Goal: Information Seeking & Learning: Find specific fact

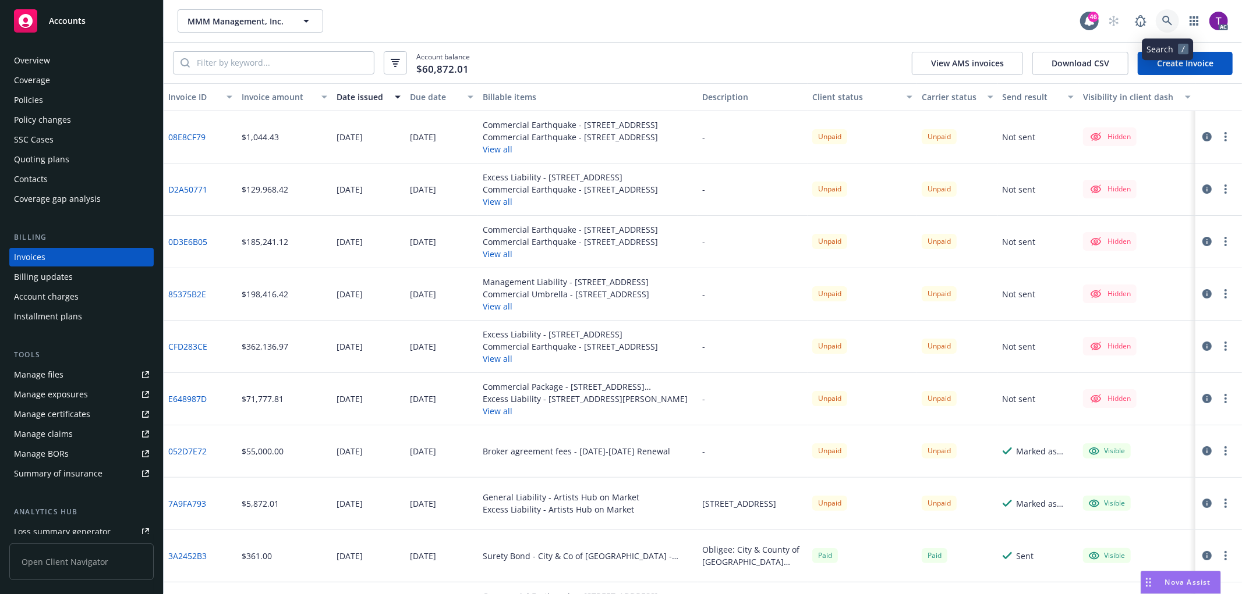
click at [1168, 21] on icon at bounding box center [1167, 21] width 10 height 10
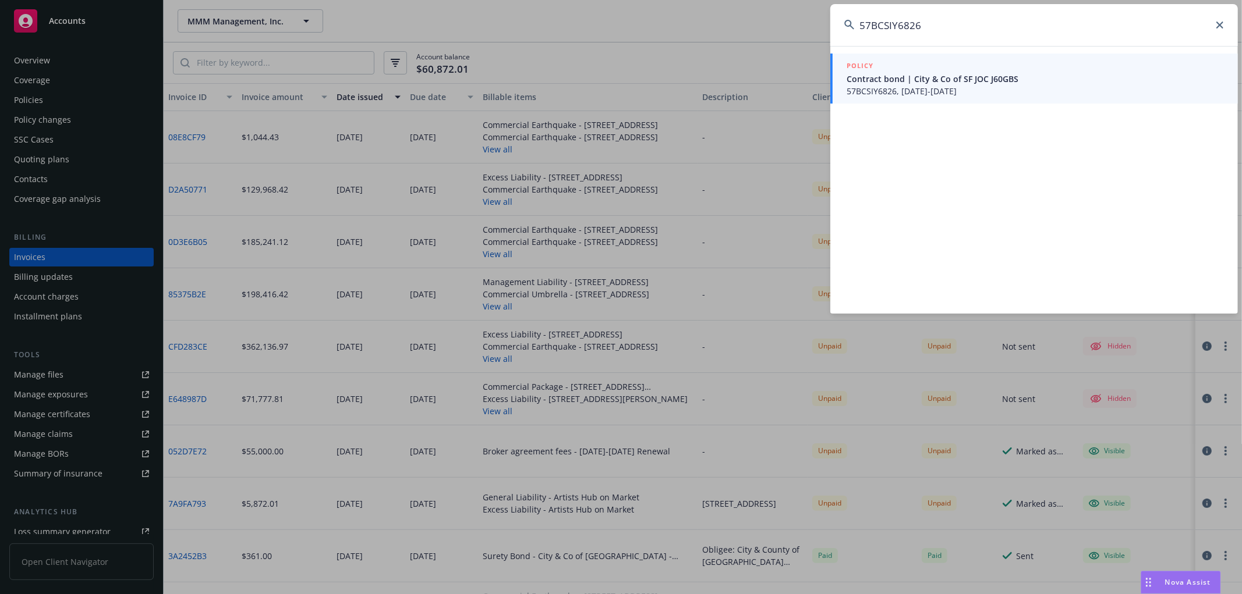
type input "57BCSIY6826"
click at [888, 73] on span "Contract bond | City & Co of SF JOC J60GBS" at bounding box center [1034, 79] width 377 height 12
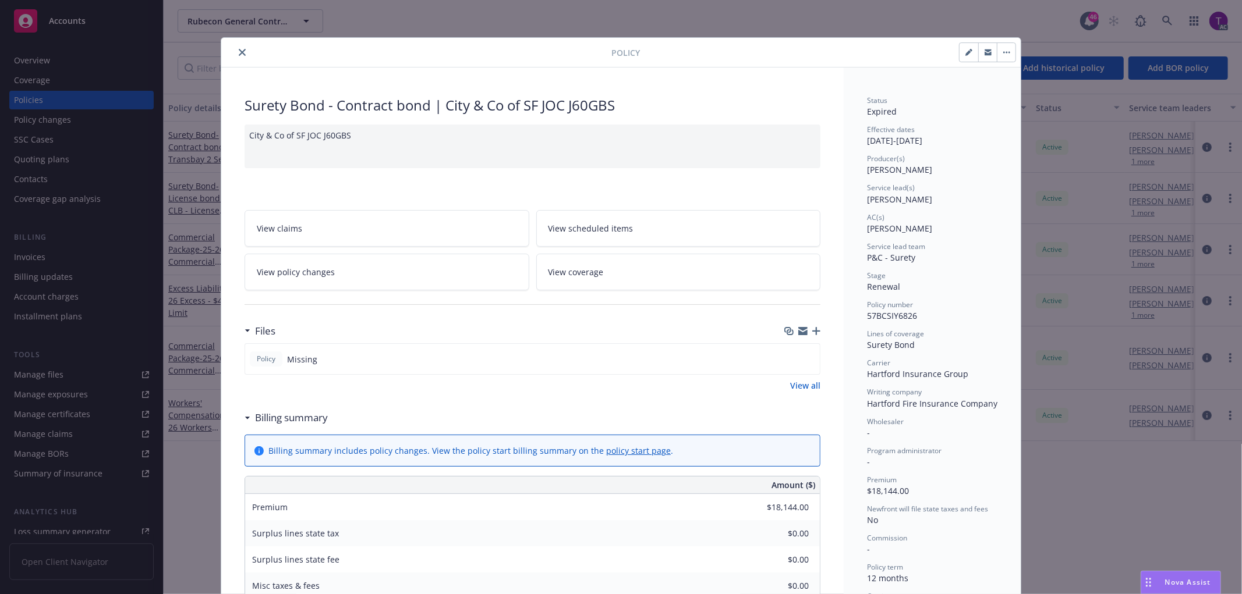
click at [239, 51] on icon "close" at bounding box center [242, 52] width 7 height 7
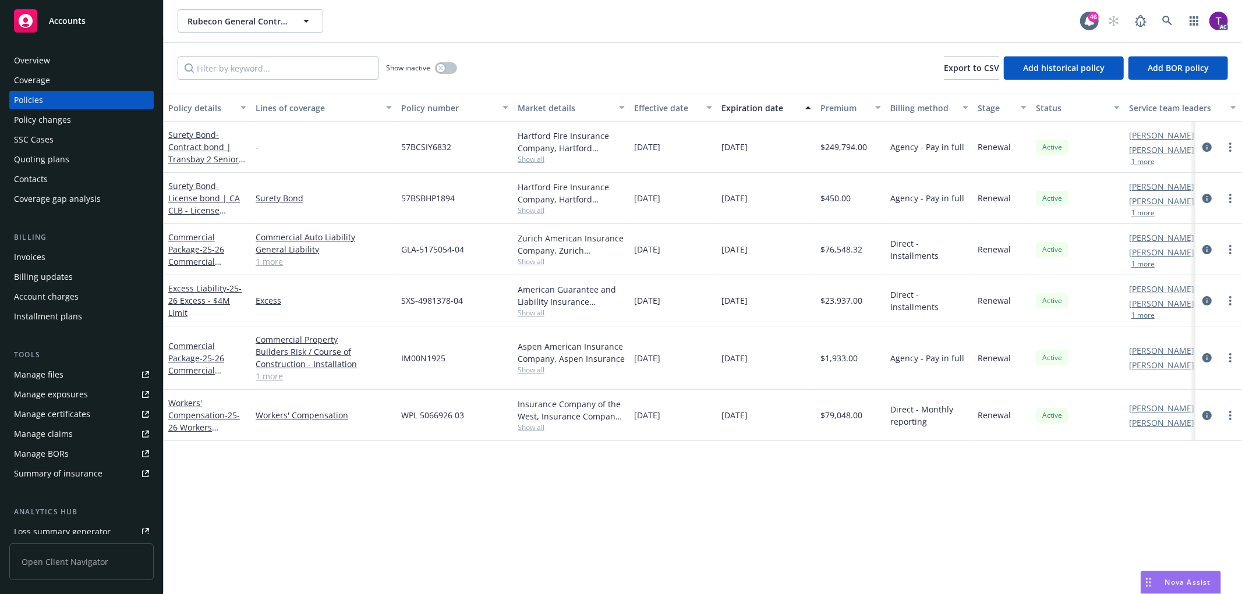
click at [30, 253] on div "Invoices" at bounding box center [29, 257] width 31 height 19
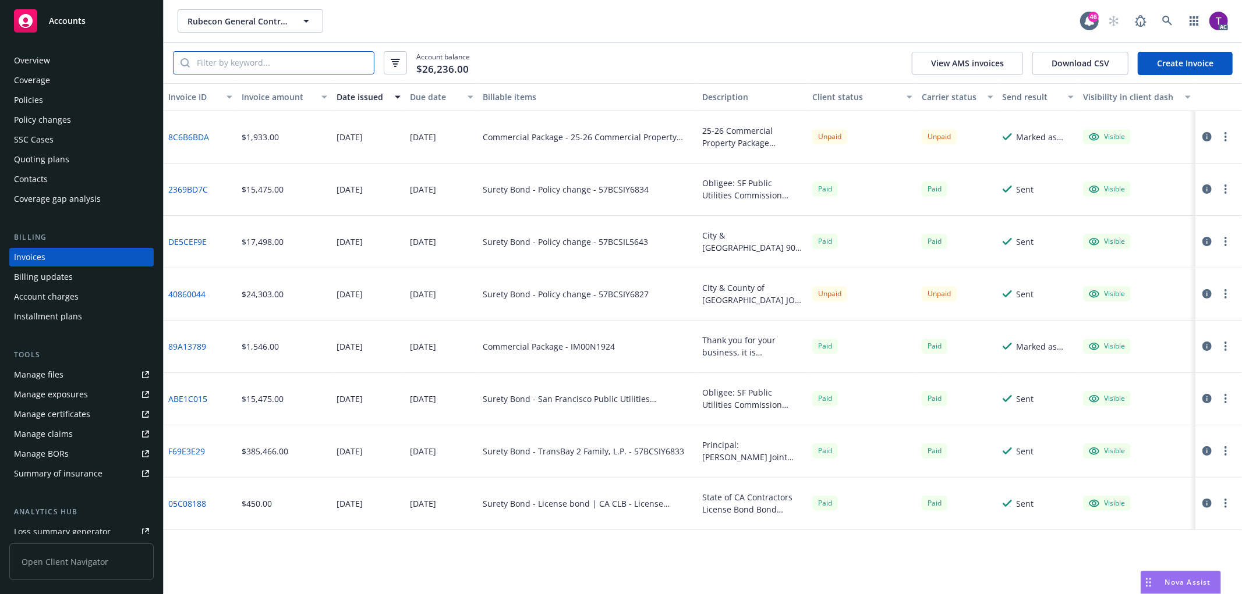
click at [265, 70] on input "search" at bounding box center [282, 63] width 184 height 22
paste input "57BCSIY6826"
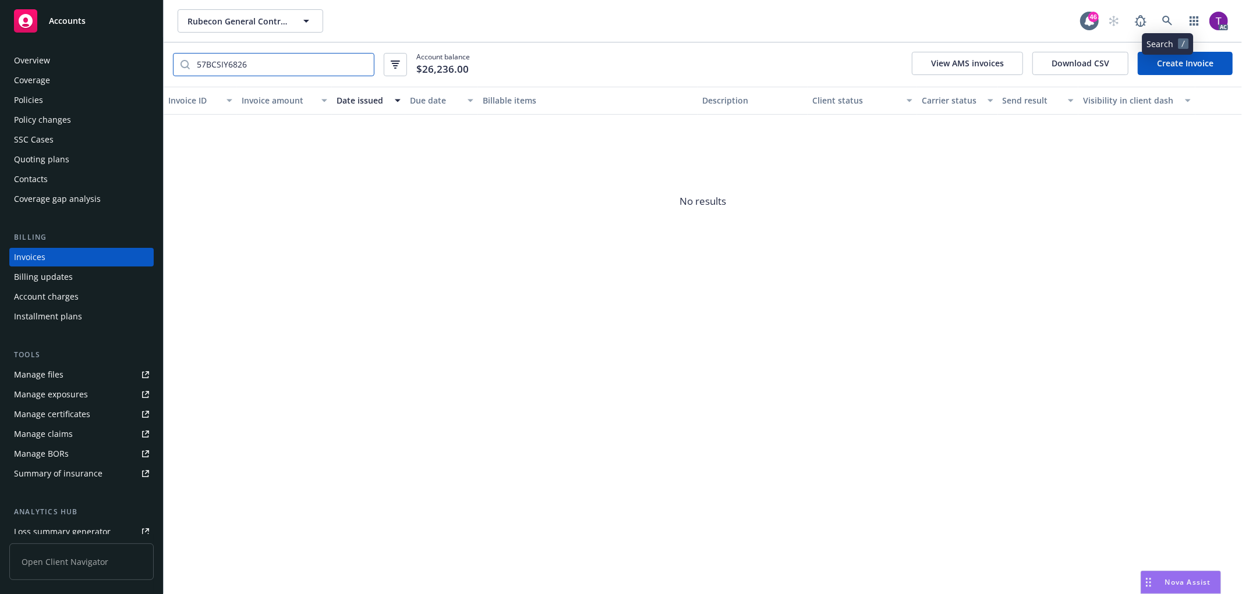
type input "57BCSIY6826"
click at [1168, 24] on icon at bounding box center [1167, 21] width 10 height 10
click at [31, 255] on div "Invoices" at bounding box center [29, 257] width 31 height 19
click at [361, 66] on input "57BCSIY6826" at bounding box center [282, 65] width 184 height 22
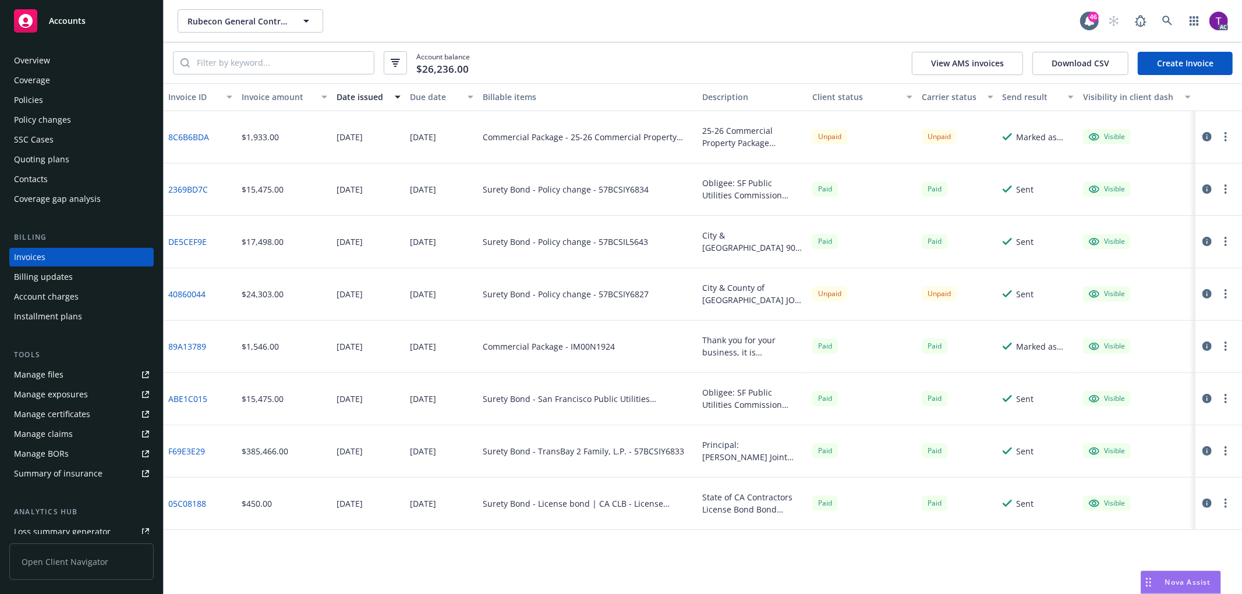
click at [391, 66] on icon "button" at bounding box center [395, 63] width 9 height 8
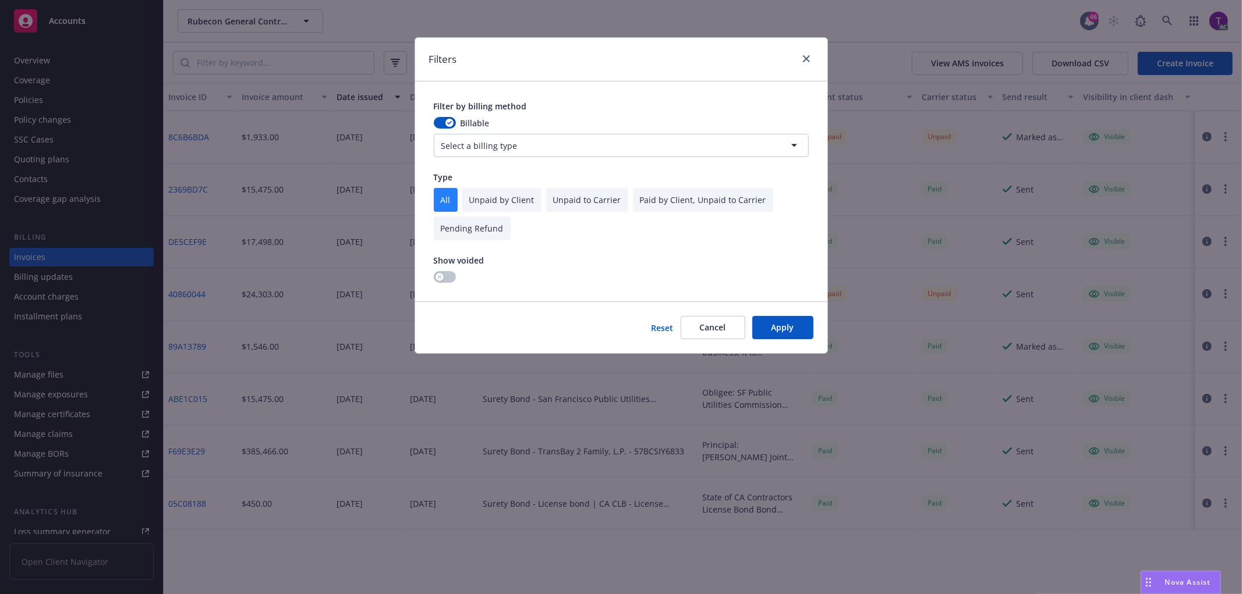
click at [434, 272] on div at bounding box center [459, 277] width 51 height 12
click at [445, 274] on button "button" at bounding box center [445, 277] width 22 height 12
click at [801, 327] on button "Apply" at bounding box center [782, 327] width 61 height 23
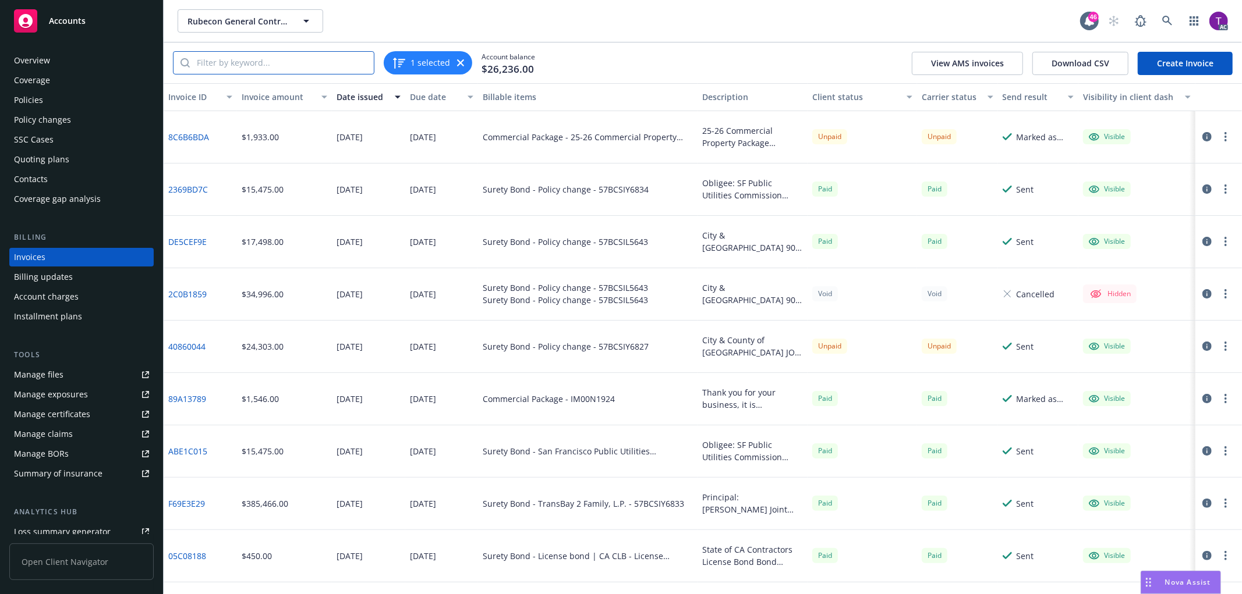
click at [317, 57] on input "search" at bounding box center [282, 63] width 184 height 22
paste input "57BCSIY6826"
type input "57BCSIY6826"
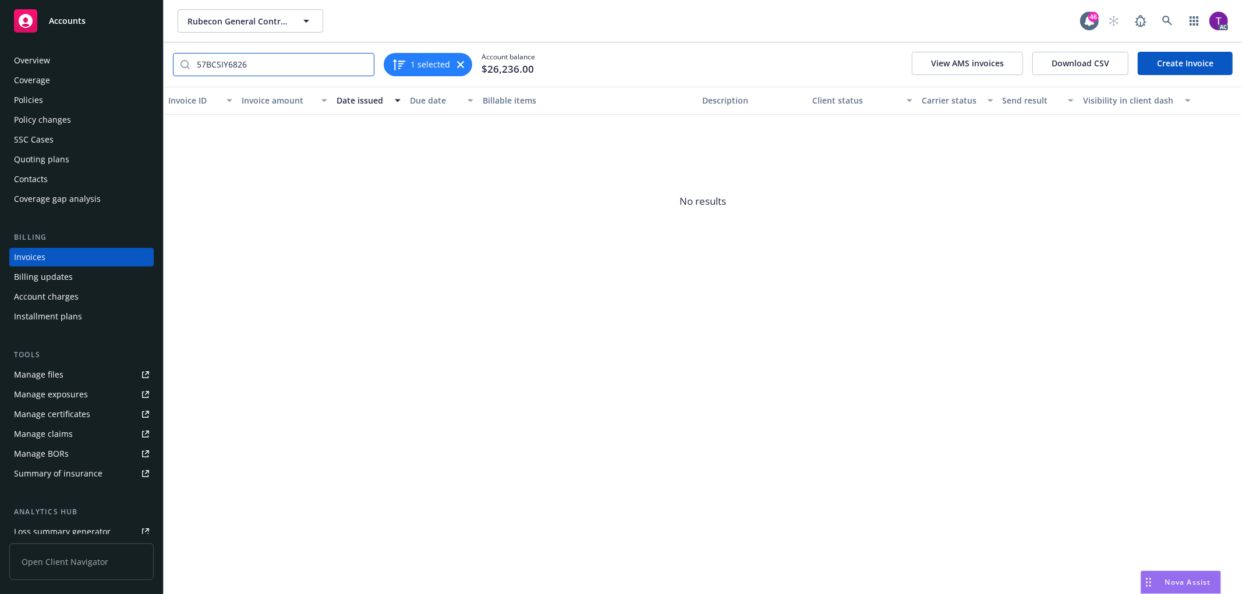
drag, startPoint x: 363, startPoint y: 64, endPoint x: 393, endPoint y: 68, distance: 31.0
click at [363, 65] on input "57BCSIY6826" at bounding box center [282, 65] width 184 height 22
click at [606, 65] on div "1 selected Account balance $26,236.00 View AMS invoices Download CSV Create Inv…" at bounding box center [703, 64] width 1078 height 44
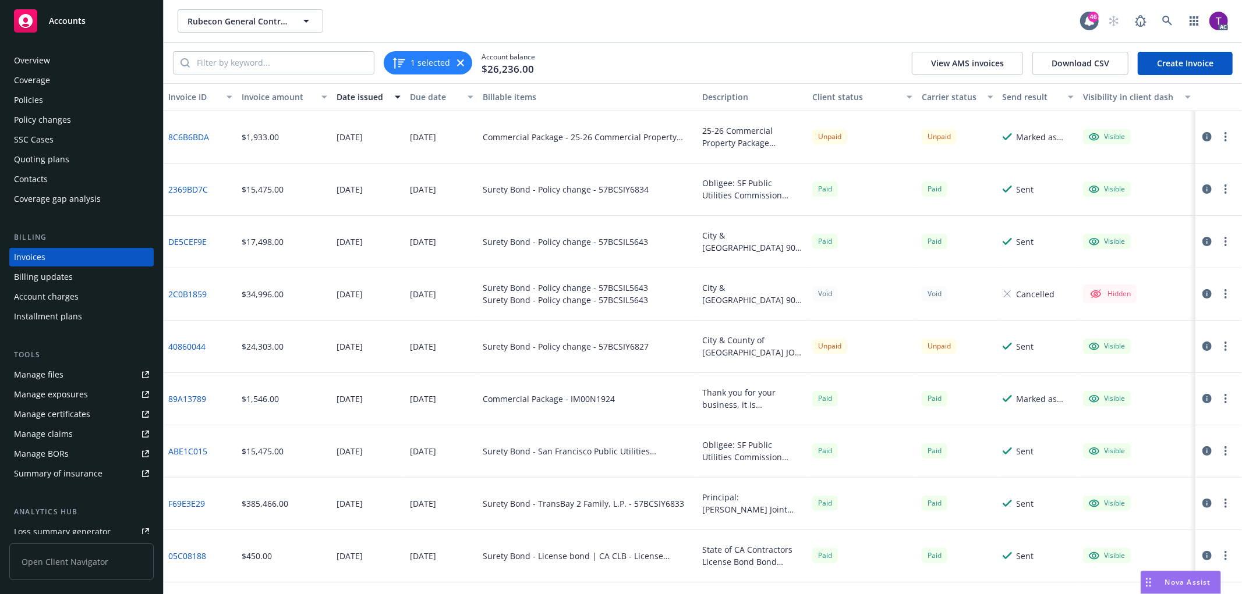
click at [272, 91] on div "Invoice amount" at bounding box center [278, 97] width 73 height 12
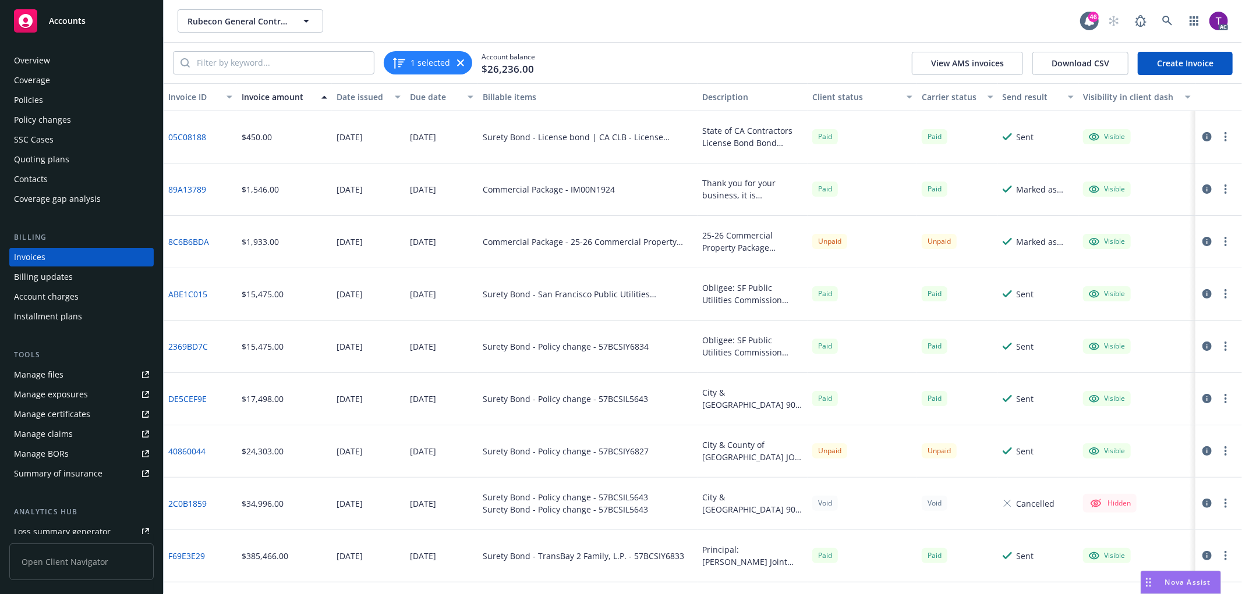
click at [194, 447] on link "40860044" at bounding box center [186, 451] width 37 height 12
click at [501, 17] on div "Rubecon General Contracting, Inc. dba: Rubecon Builders Inc. Rubecon General Co…" at bounding box center [629, 20] width 902 height 23
drag, startPoint x: 643, startPoint y: 461, endPoint x: 597, endPoint y: 462, distance: 46.0
click at [597, 462] on div "Surety Bond - Policy change - 57BCSIY6827" at bounding box center [587, 451] width 219 height 52
copy div "57BCSIY6827"
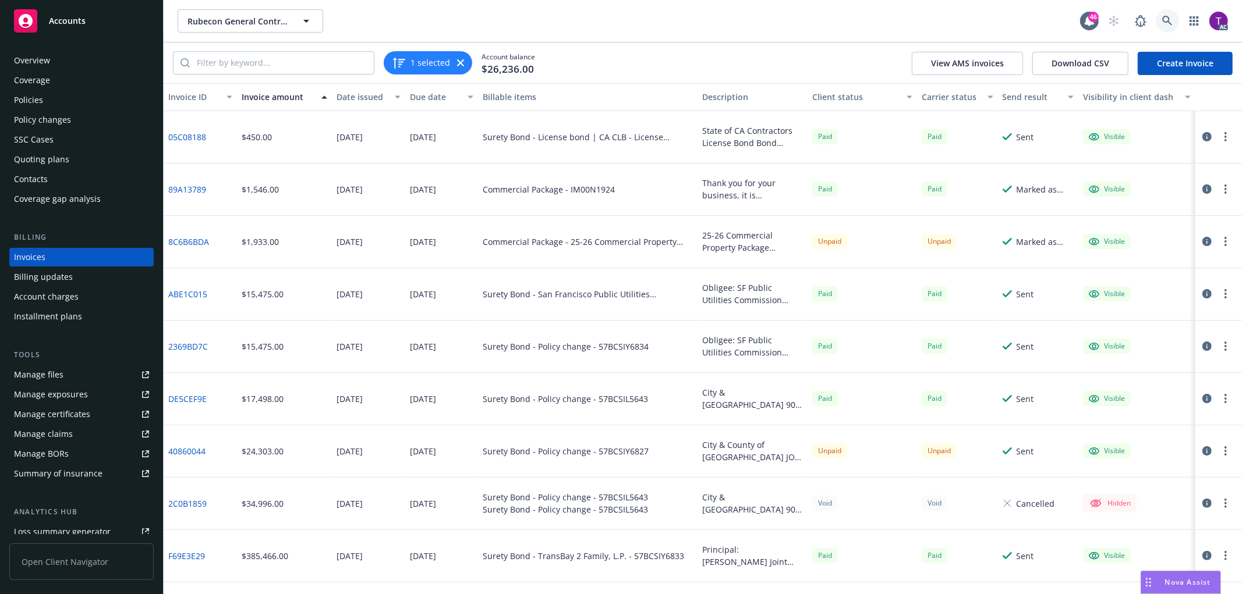
click at [1163, 18] on icon at bounding box center [1167, 21] width 10 height 10
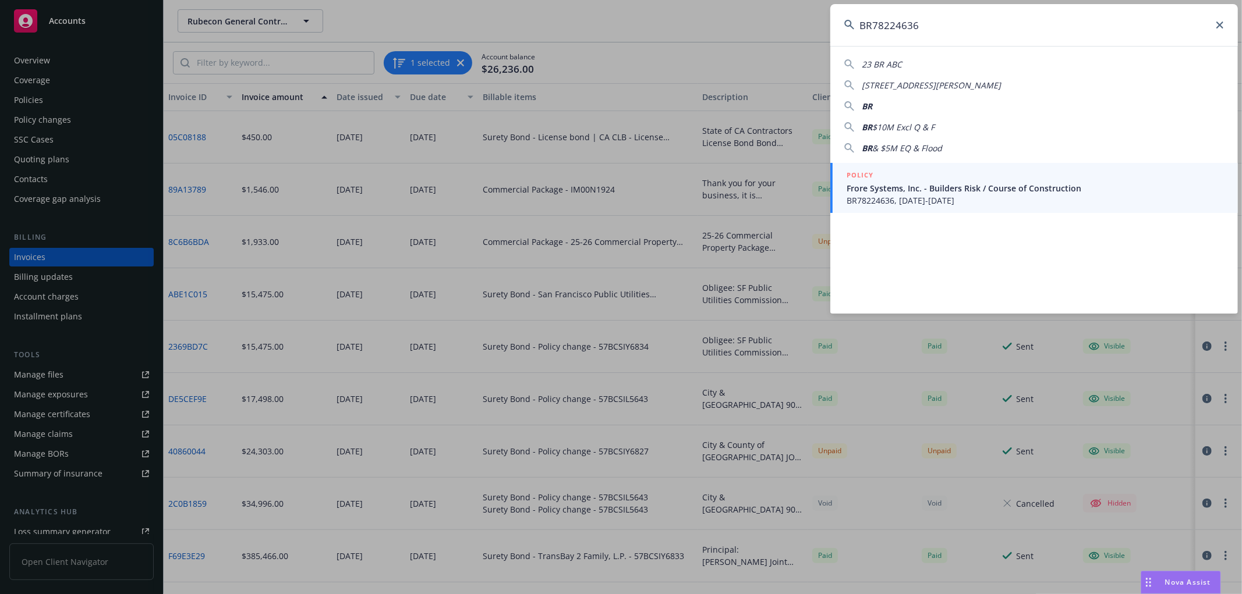
type input "BR78224636"
click at [900, 189] on span "Frore Systems, Inc. - Builders Risk / Course of Construction" at bounding box center [1034, 188] width 377 height 12
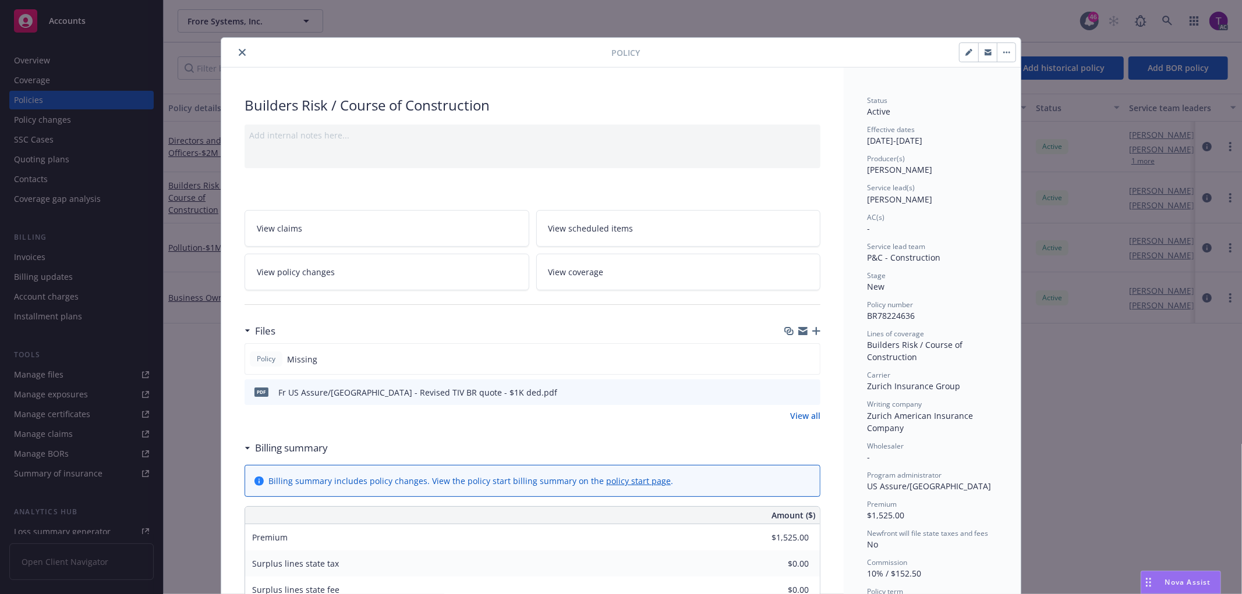
click at [239, 52] on icon "close" at bounding box center [242, 52] width 7 height 7
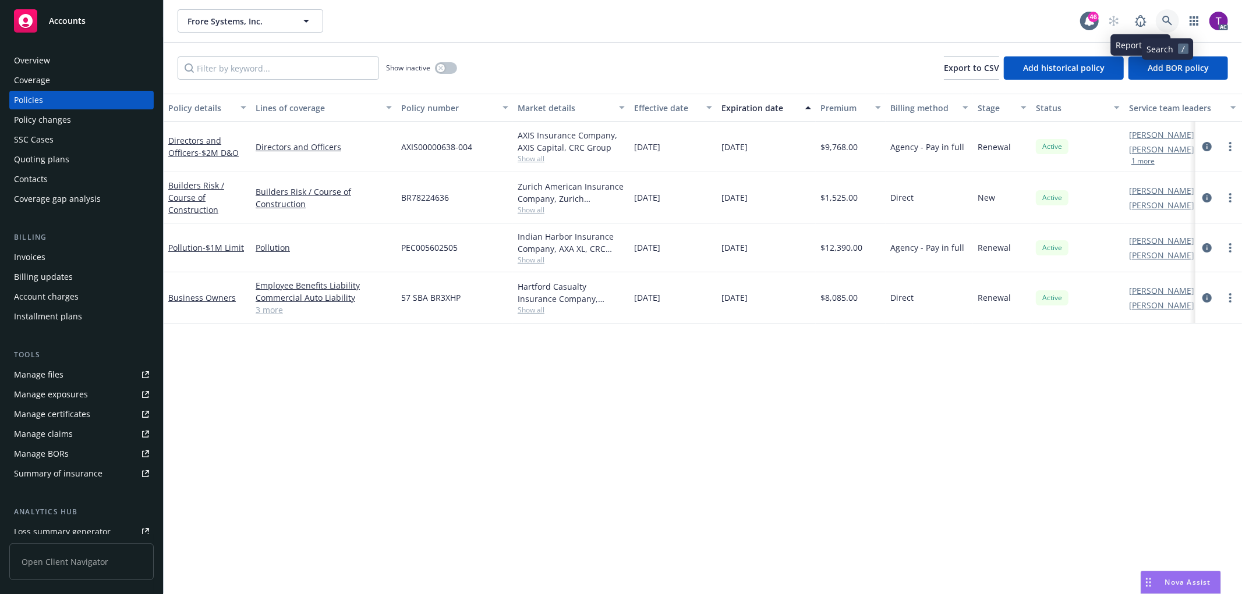
click at [1169, 17] on icon at bounding box center [1167, 21] width 10 height 10
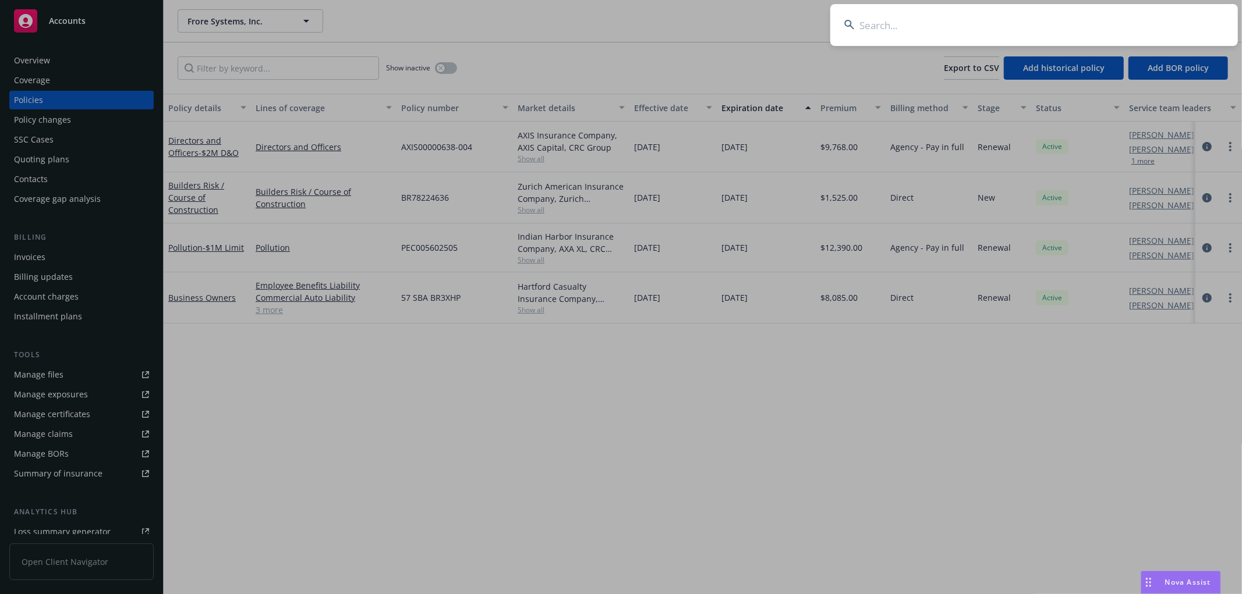
type input "j"
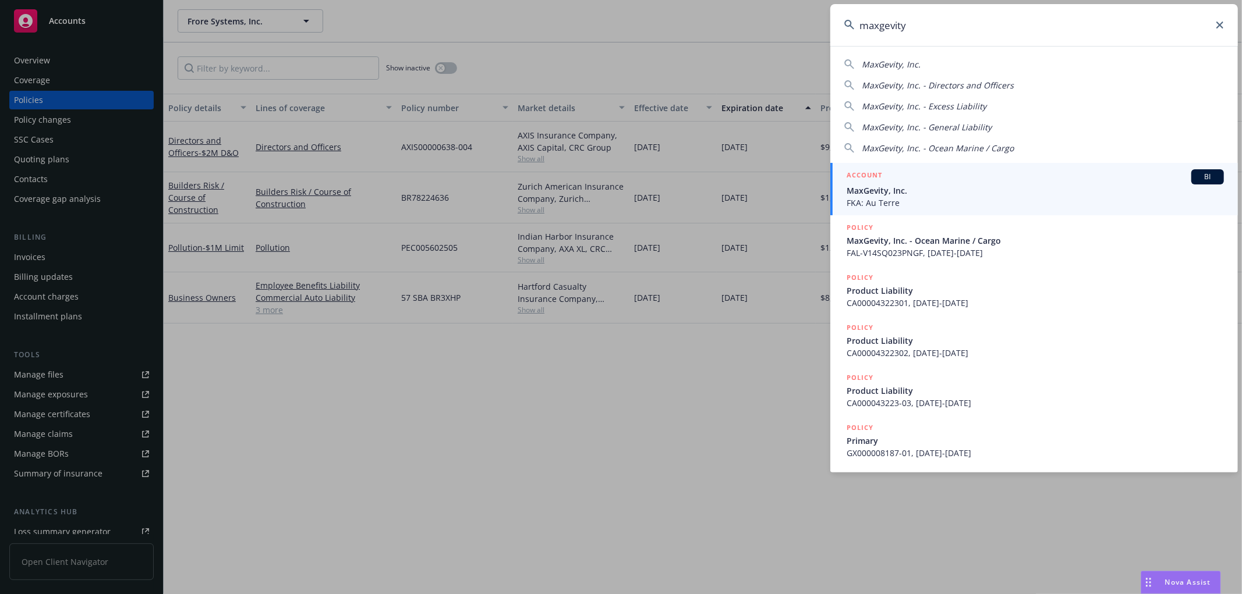
type input "maxgevity"
click at [892, 187] on span "MaxGevity, Inc." at bounding box center [1034, 191] width 377 height 12
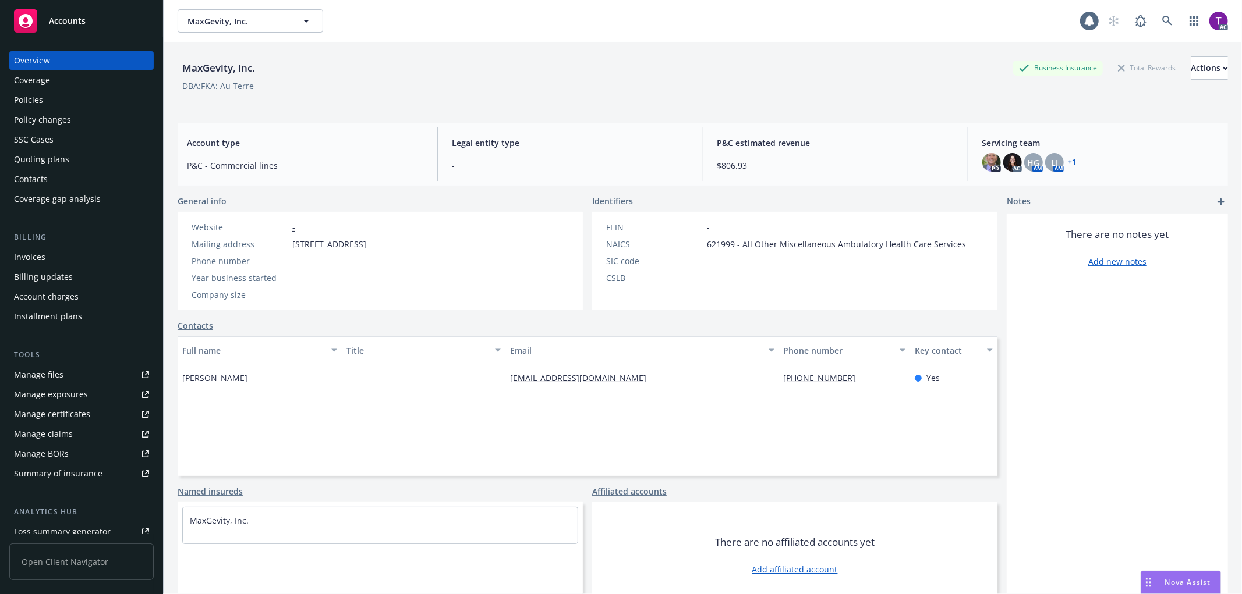
click at [61, 262] on div "Invoices" at bounding box center [81, 257] width 135 height 19
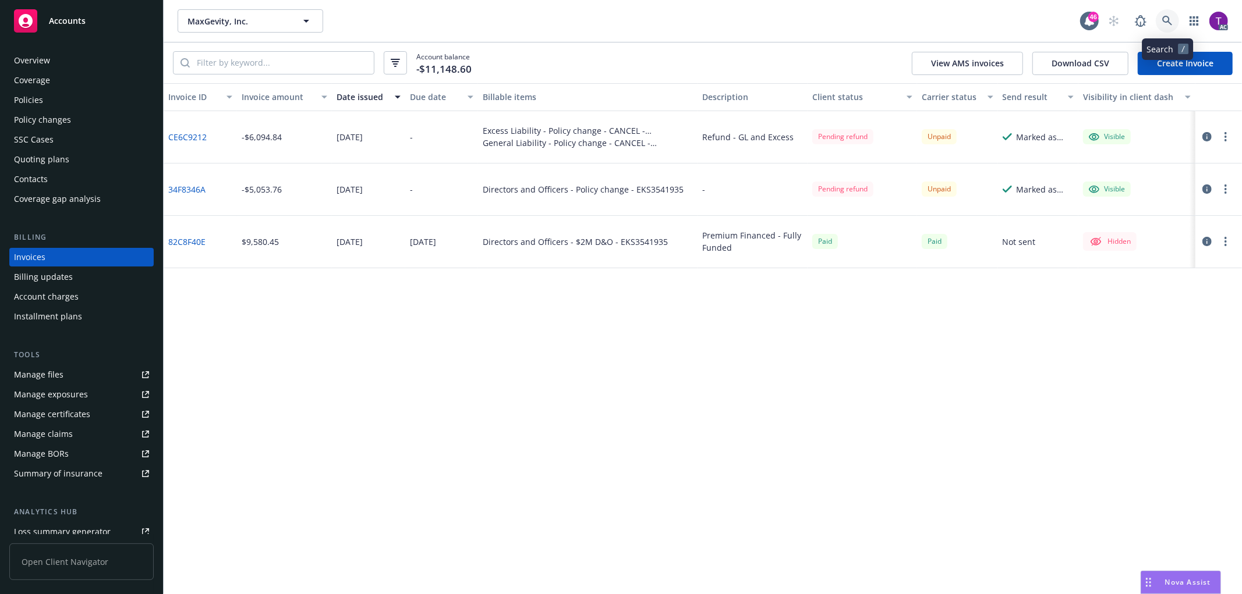
click at [1171, 22] on icon at bounding box center [1167, 21] width 10 height 10
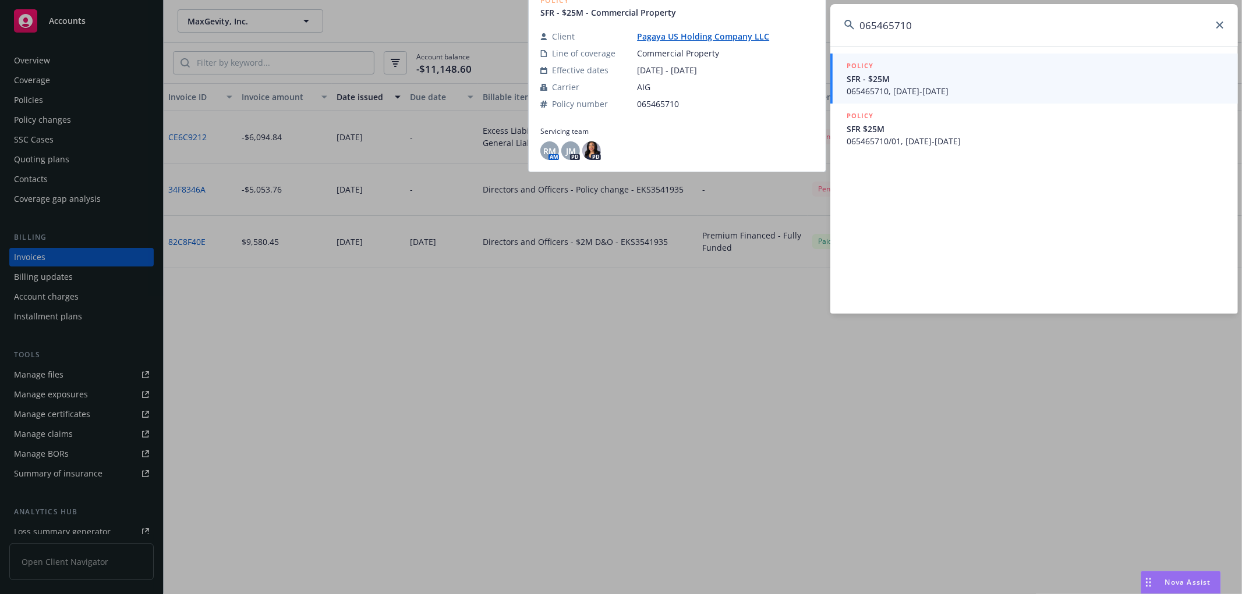
type input "065465710"
click at [859, 68] on h5 "POLICY" at bounding box center [859, 66] width 27 height 12
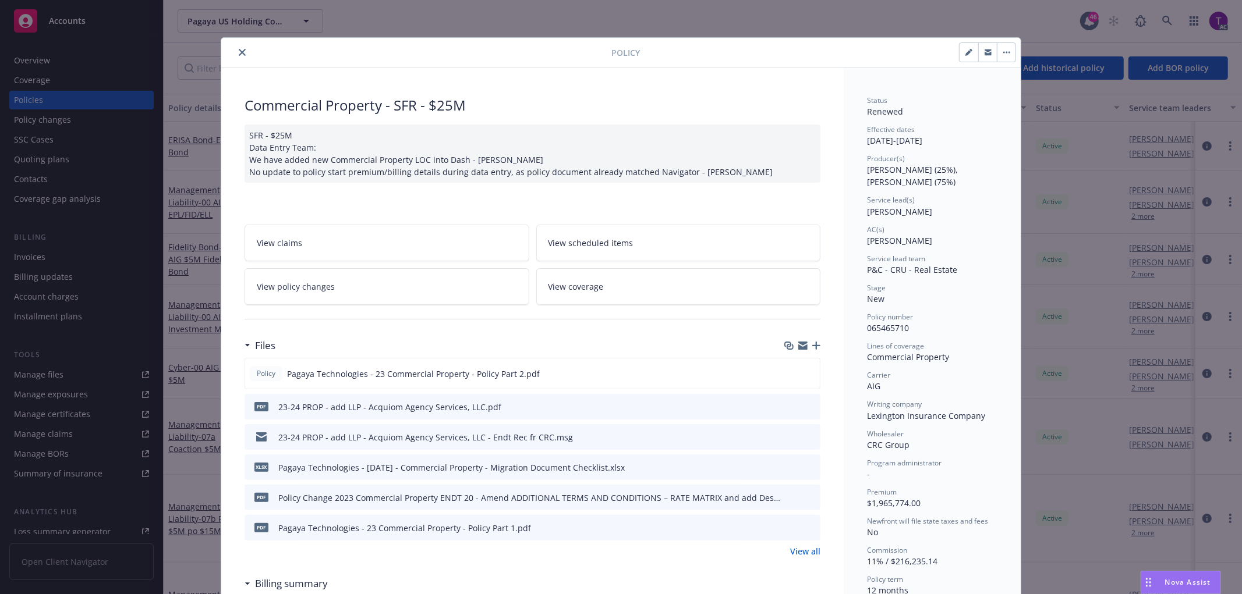
click at [239, 51] on icon "close" at bounding box center [242, 52] width 7 height 7
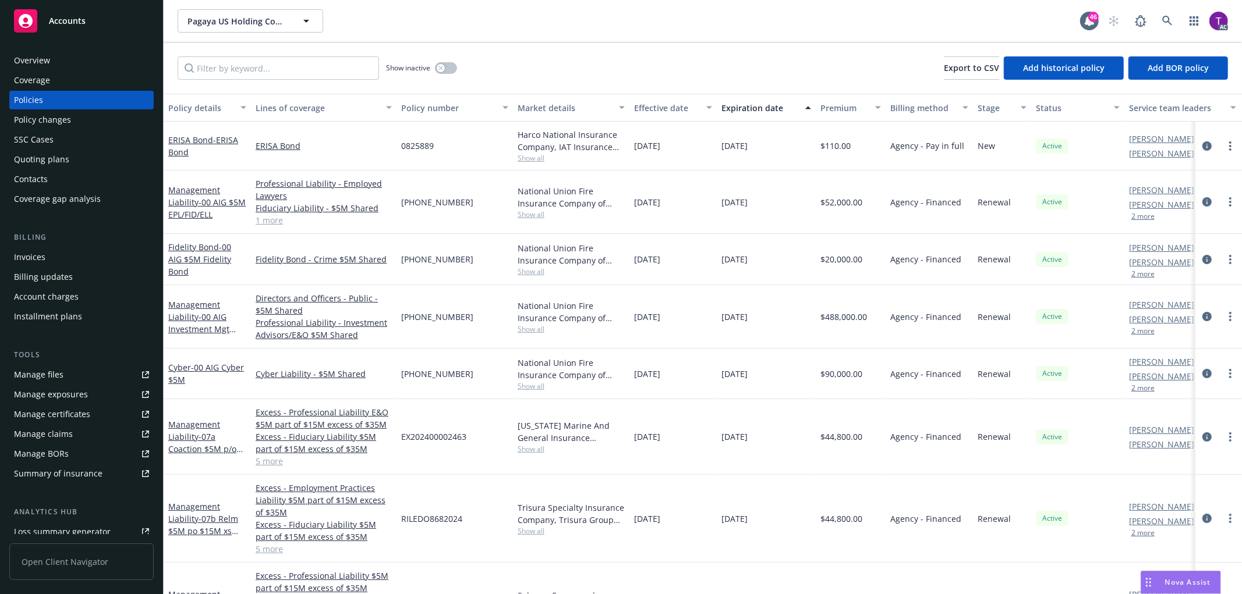
click at [39, 258] on div "Invoices" at bounding box center [29, 257] width 31 height 19
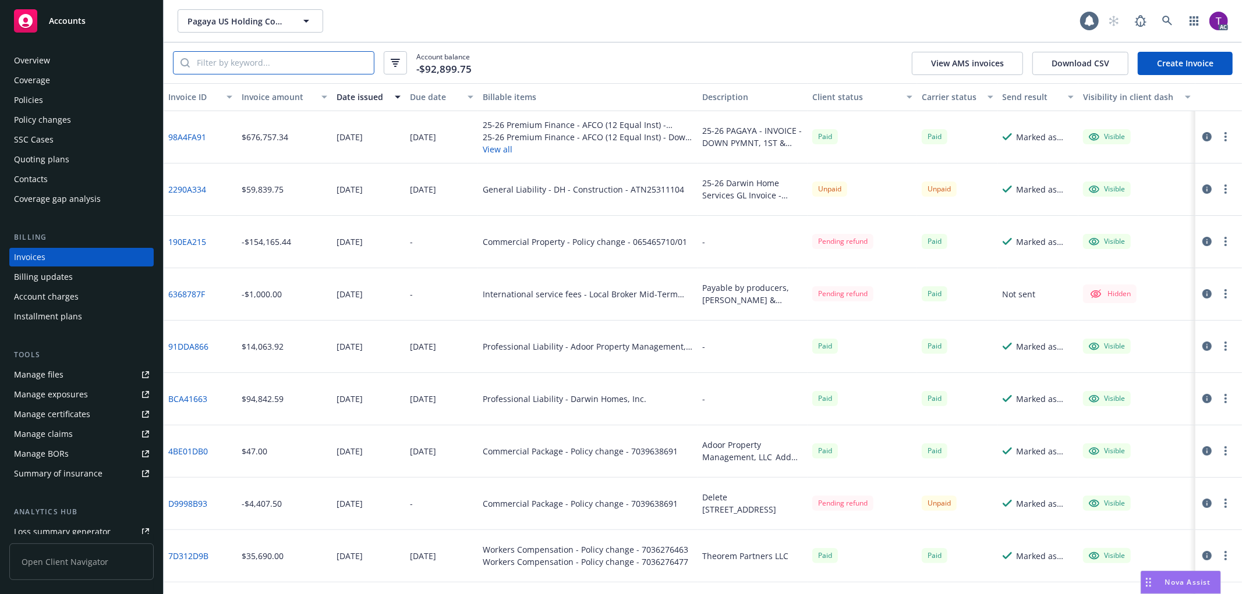
click at [240, 65] on input "search" at bounding box center [282, 63] width 184 height 22
paste input "065465710"
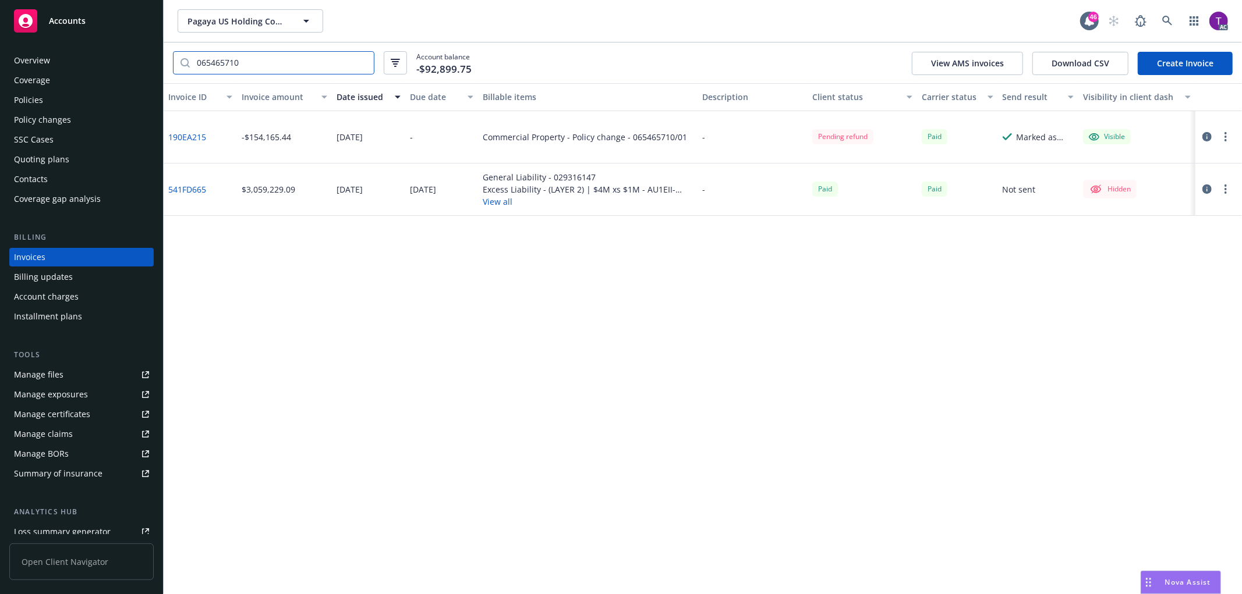
type input "065465710"
click at [1204, 135] on icon "button" at bounding box center [1206, 136] width 9 height 9
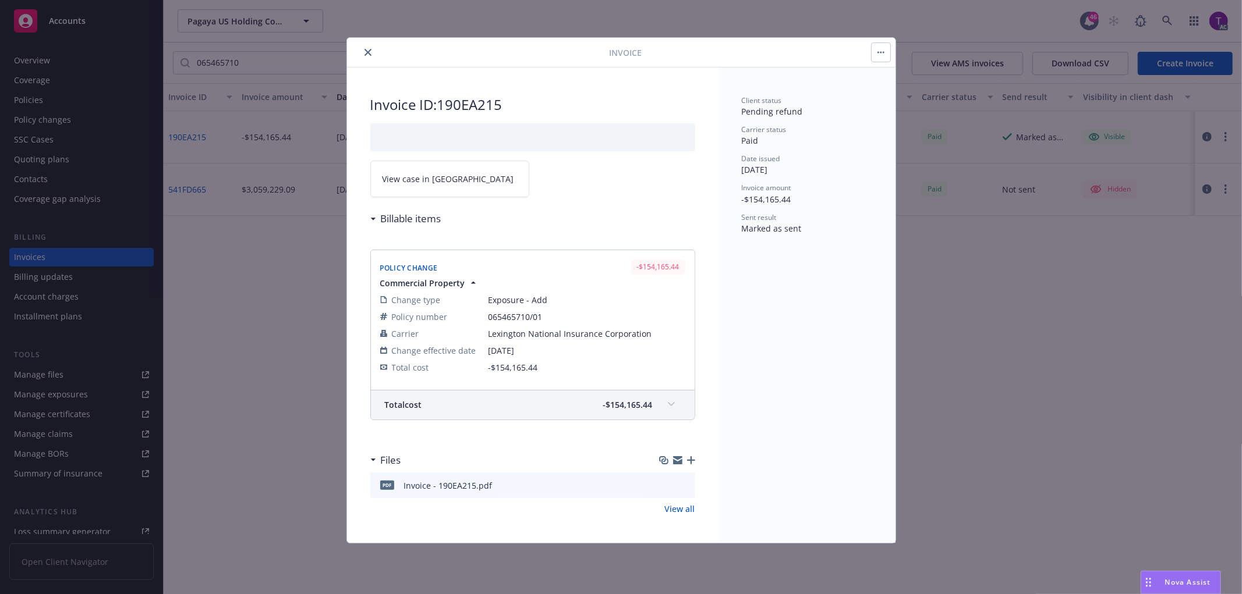
click at [402, 185] on link "View case in [GEOGRAPHIC_DATA]" at bounding box center [449, 179] width 159 height 37
click at [367, 52] on icon "close" at bounding box center [367, 52] width 7 height 7
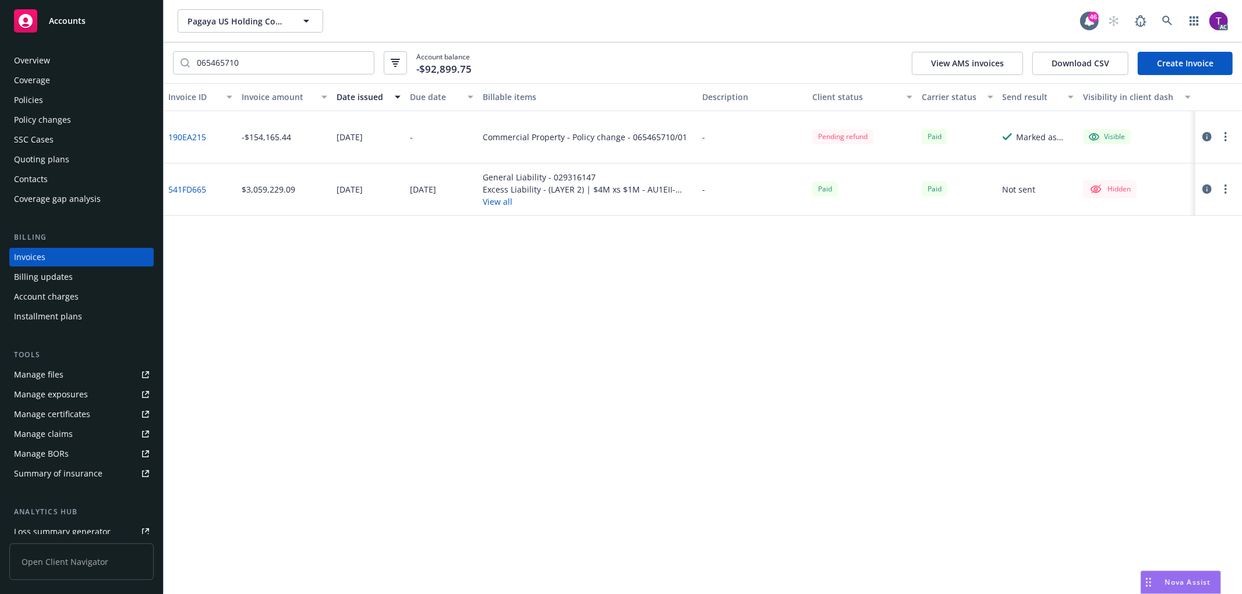
click at [1203, 132] on icon "button" at bounding box center [1206, 136] width 9 height 9
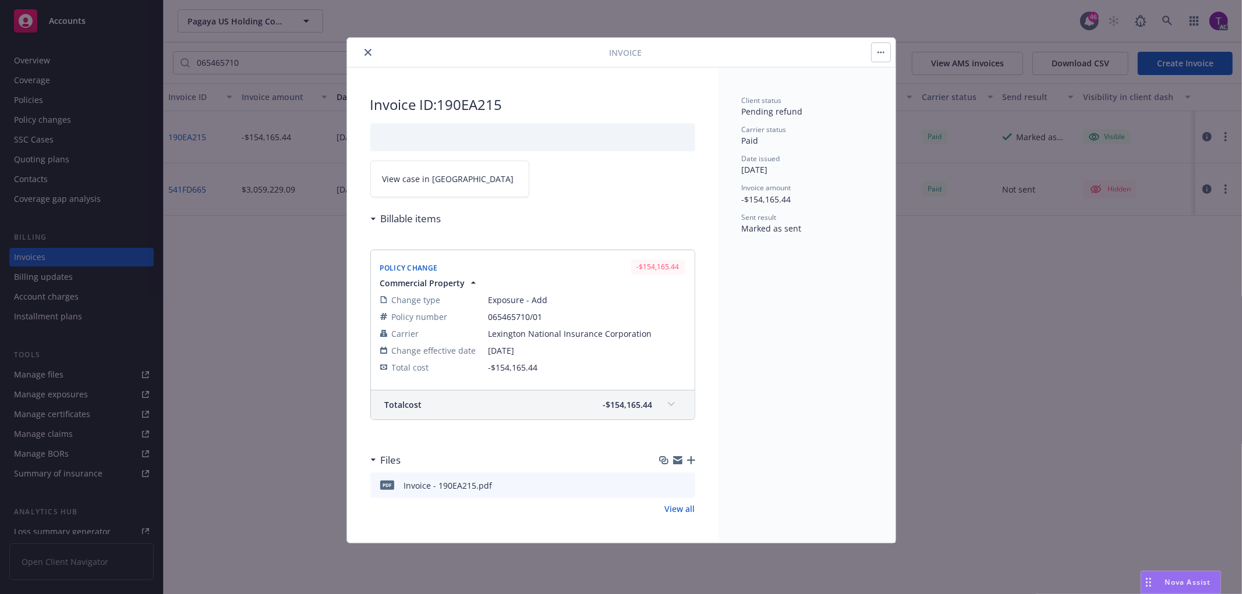
click at [411, 179] on span "View case in [GEOGRAPHIC_DATA]" at bounding box center [448, 179] width 132 height 12
click at [367, 49] on icon "close" at bounding box center [367, 52] width 7 height 7
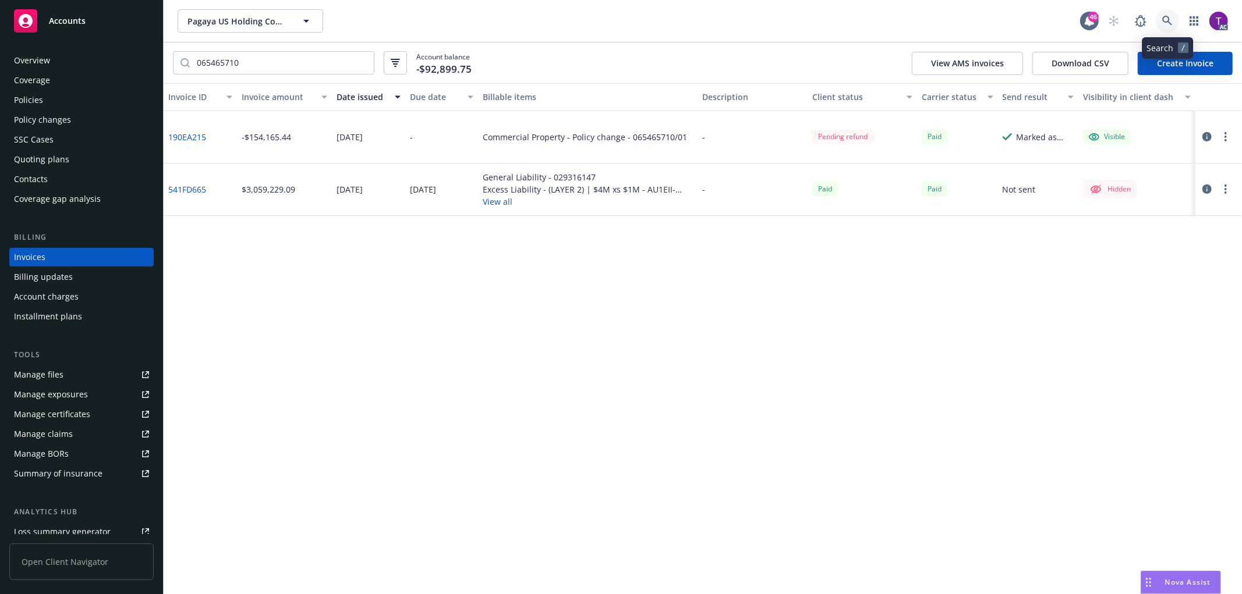
click at [1172, 22] on icon at bounding box center [1167, 21] width 10 height 10
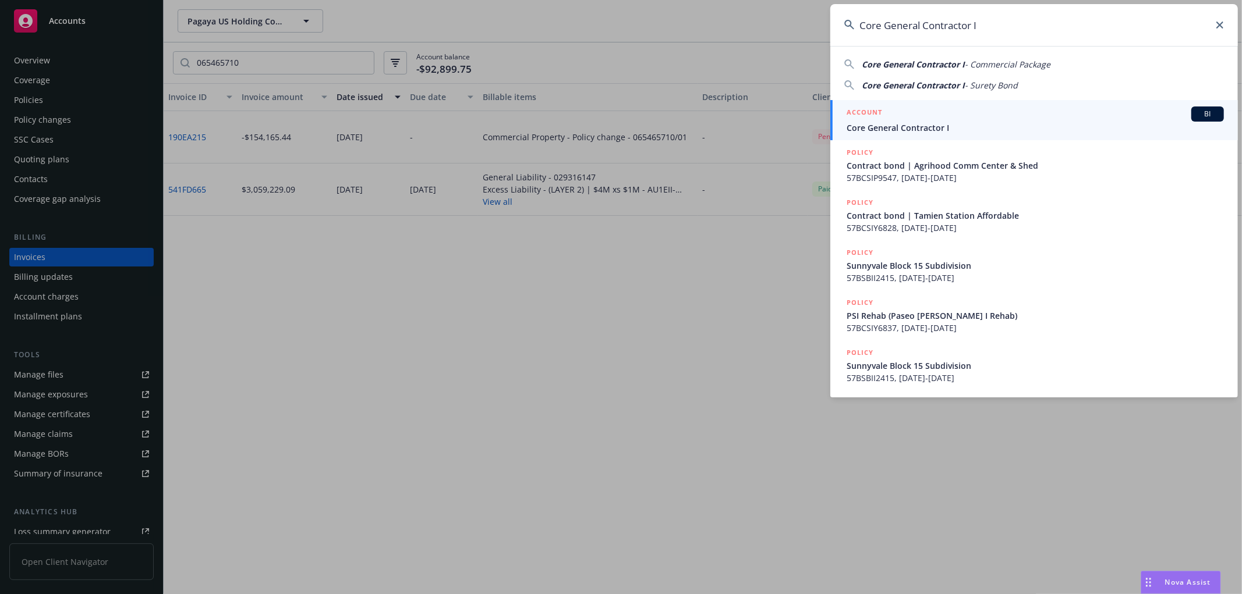
type input "Core General Contractor I"
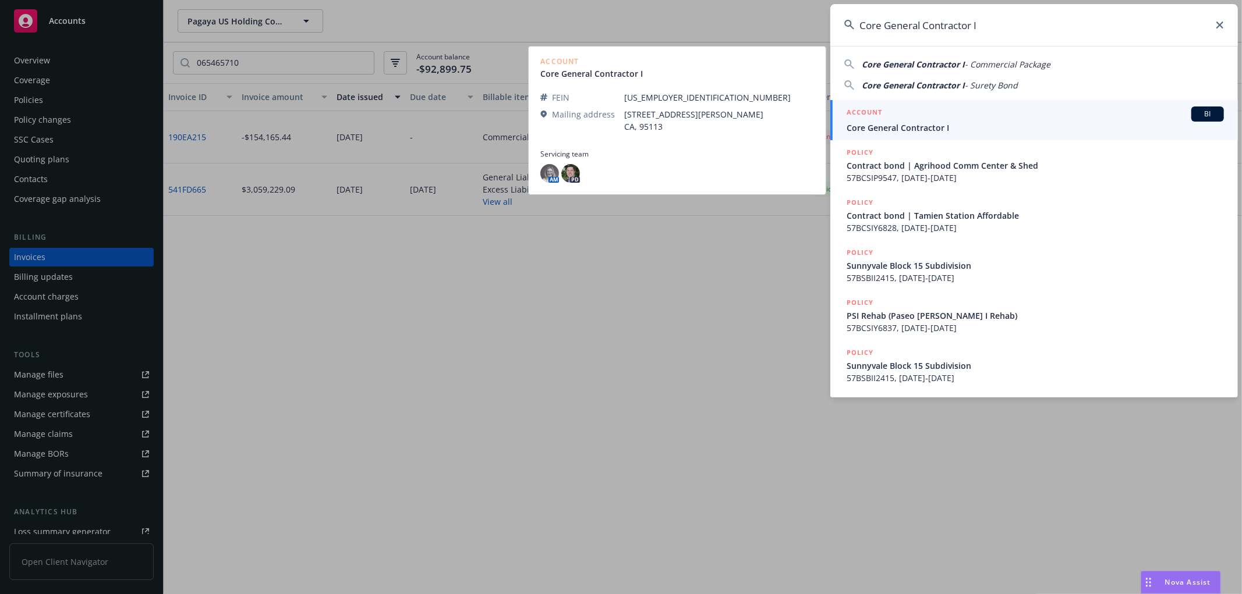
click at [857, 126] on span "Core General Contractor I" at bounding box center [1034, 128] width 377 height 12
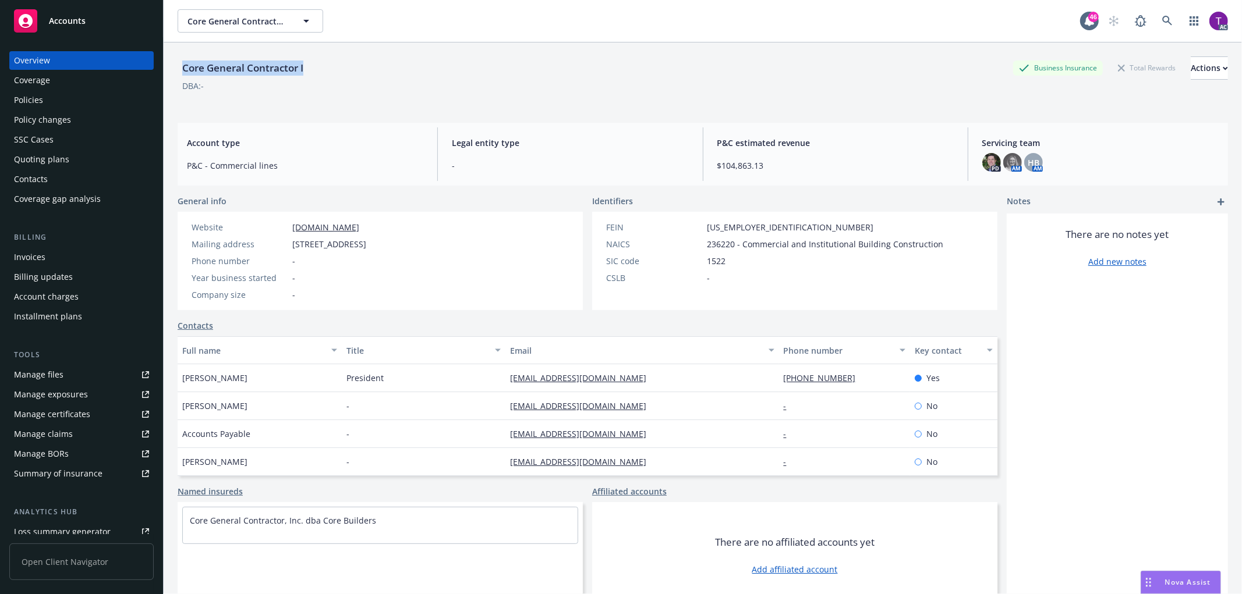
drag, startPoint x: 322, startPoint y: 63, endPoint x: 179, endPoint y: 68, distance: 143.3
click at [179, 68] on div "Core General Contractor I Business Insurance Total Rewards Actions" at bounding box center [703, 67] width 1050 height 23
copy div "Core General Contractor I"
drag, startPoint x: 445, startPoint y: 243, endPoint x: 294, endPoint y: 241, distance: 150.8
click at [294, 241] on span "[STREET_ADDRESS]" at bounding box center [329, 244] width 74 height 12
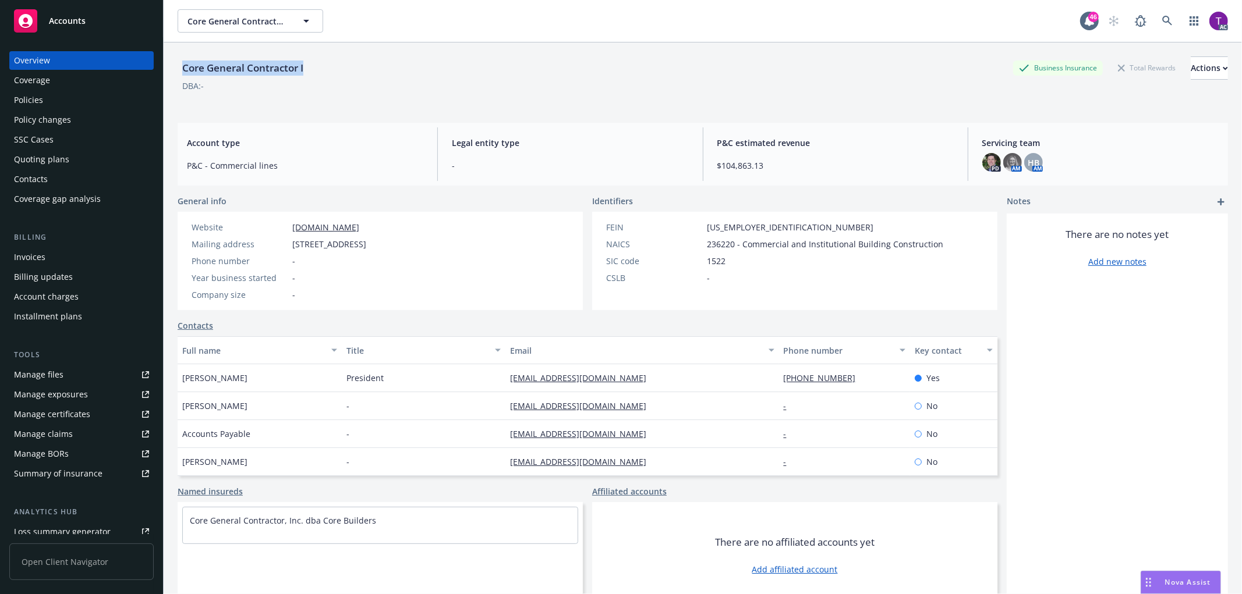
copy span "[STREET_ADDRESS]"
